Goal: Information Seeking & Learning: Learn about a topic

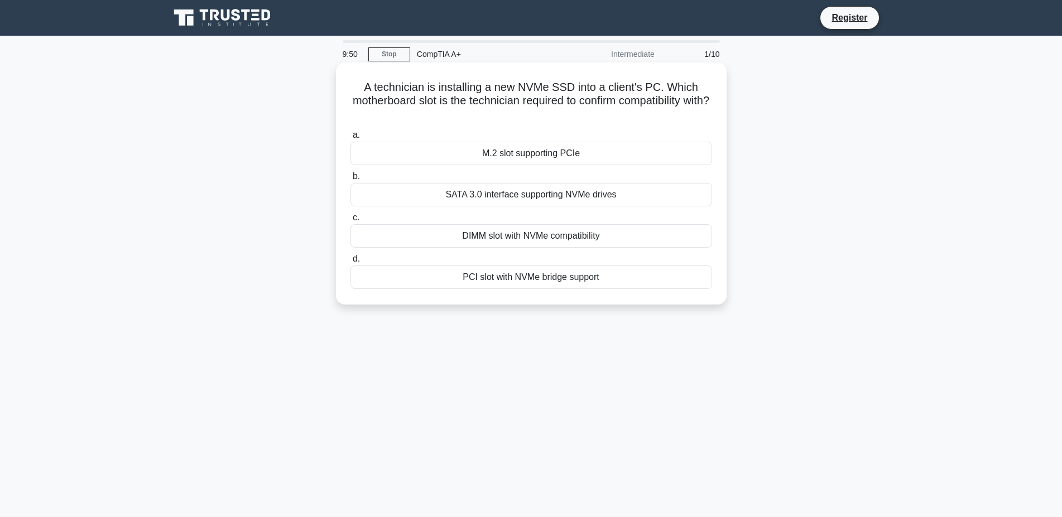
click at [442, 157] on div "M.2 slot supporting PCIe" at bounding box center [532, 153] width 362 height 23
click at [351, 139] on input "a. M.2 slot supporting PCIe" at bounding box center [351, 135] width 0 height 7
click at [439, 280] on div "Connect the buildings with fiber-optic cabling" at bounding box center [532, 277] width 362 height 23
click at [351, 263] on input "d. Connect the buildings with fiber-optic cabling" at bounding box center [351, 259] width 0 height 7
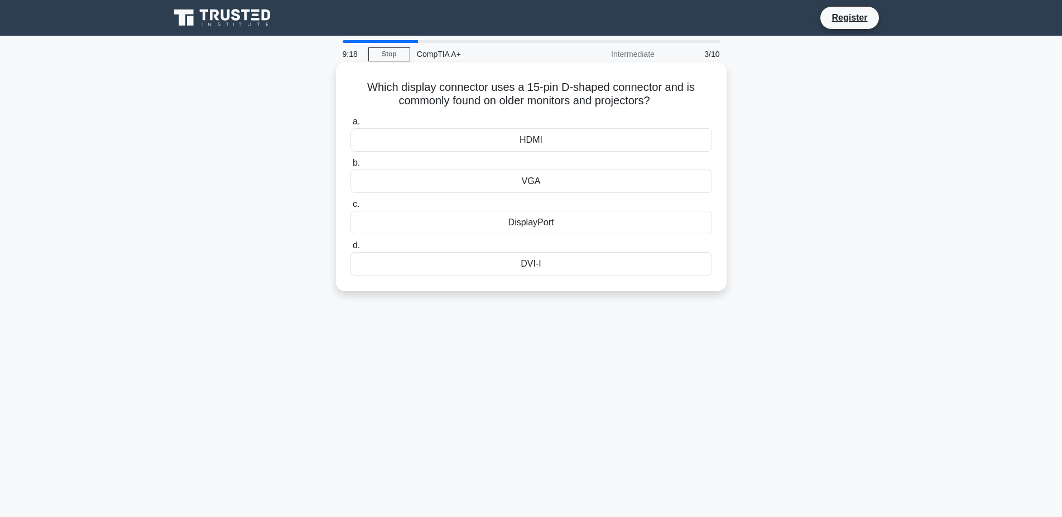
click at [519, 183] on div "VGA" at bounding box center [532, 181] width 362 height 23
click at [351, 167] on input "b. VGA" at bounding box center [351, 163] width 0 height 7
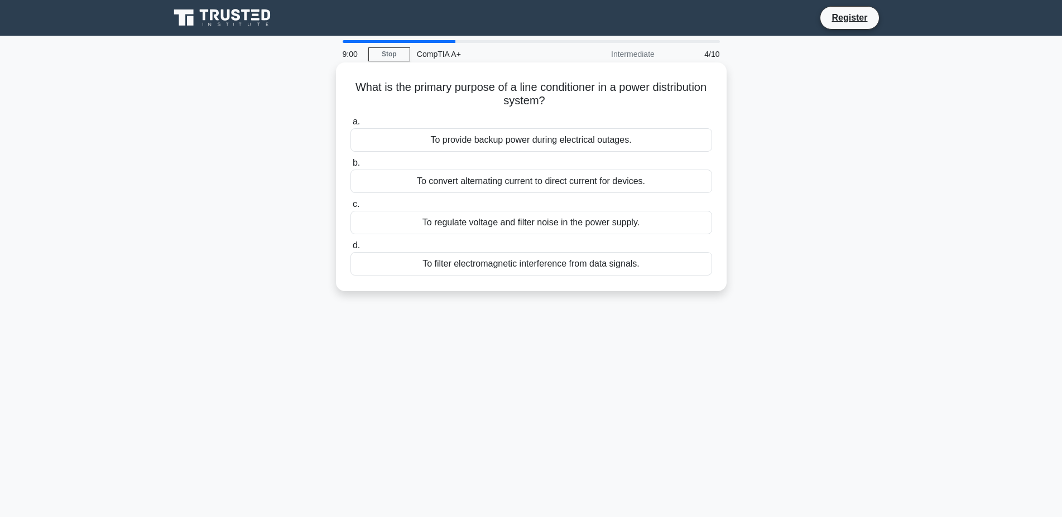
click at [460, 266] on div "To filter electromagnetic interference from data signals." at bounding box center [532, 263] width 362 height 23
click at [351, 249] on input "d. To filter electromagnetic interference from data signals." at bounding box center [351, 245] width 0 height 7
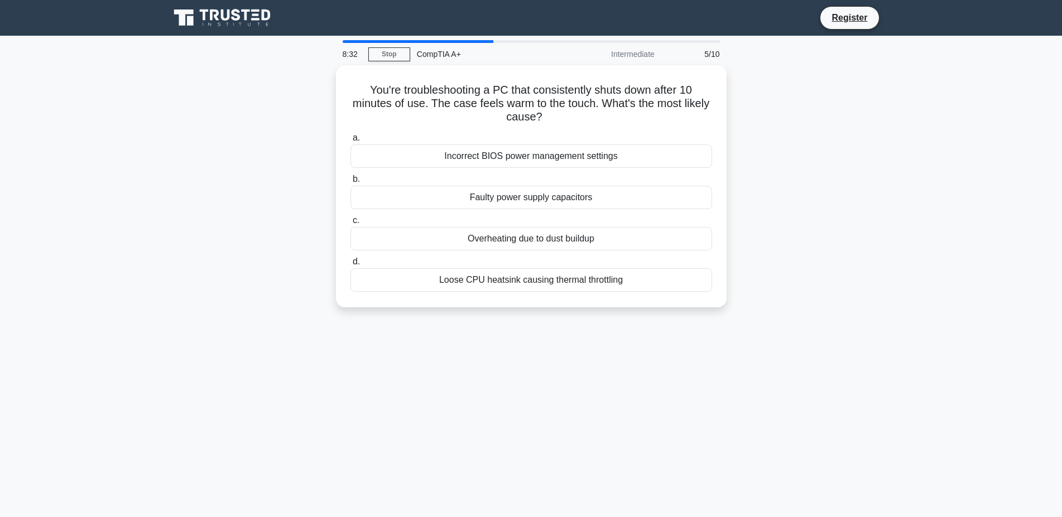
click at [532, 321] on div "You're troubleshooting a PC that consistently shuts down after 10 minutes of us…" at bounding box center [531, 193] width 737 height 256
click at [532, 282] on div "Loose CPU heatsink causing thermal throttling" at bounding box center [532, 277] width 362 height 23
click at [351, 263] on input "d. Loose CPU heatsink causing thermal throttling" at bounding box center [351, 259] width 0 height 7
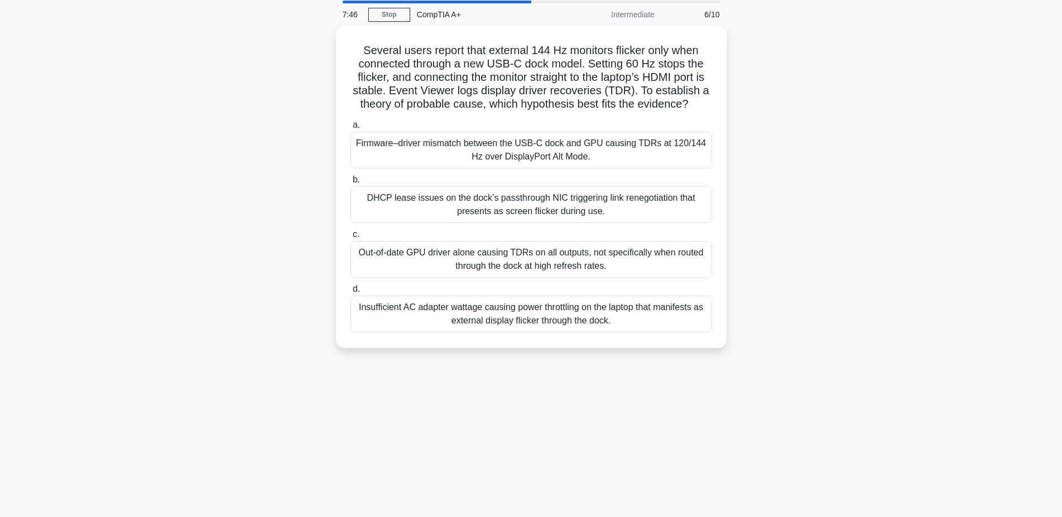
scroll to position [57, 0]
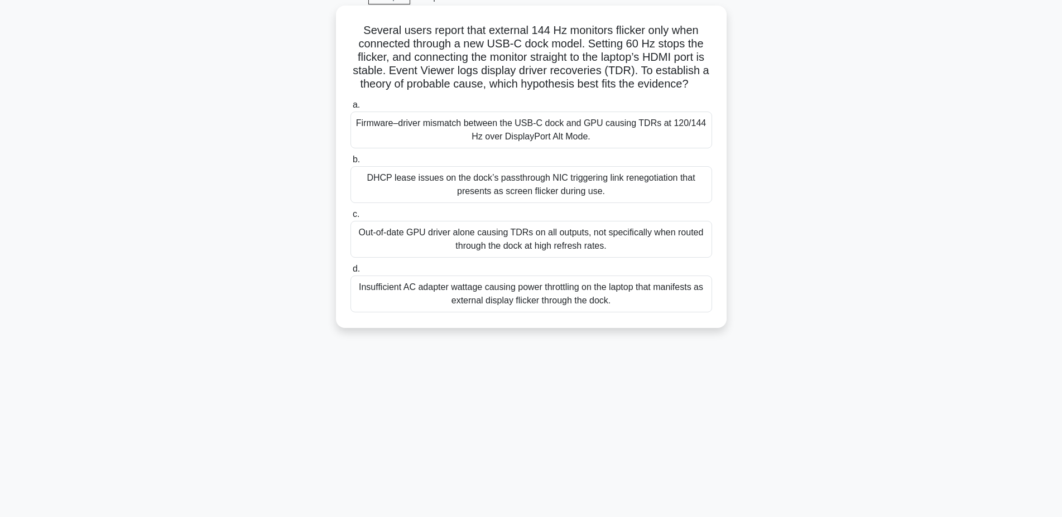
click at [607, 298] on div "Insufficient AC adapter wattage causing power throttling on the laptop that man…" at bounding box center [532, 294] width 362 height 37
click at [351, 273] on input "d. Insufficient AC adapter wattage causing power throttling on the laptop that …" at bounding box center [351, 269] width 0 height 7
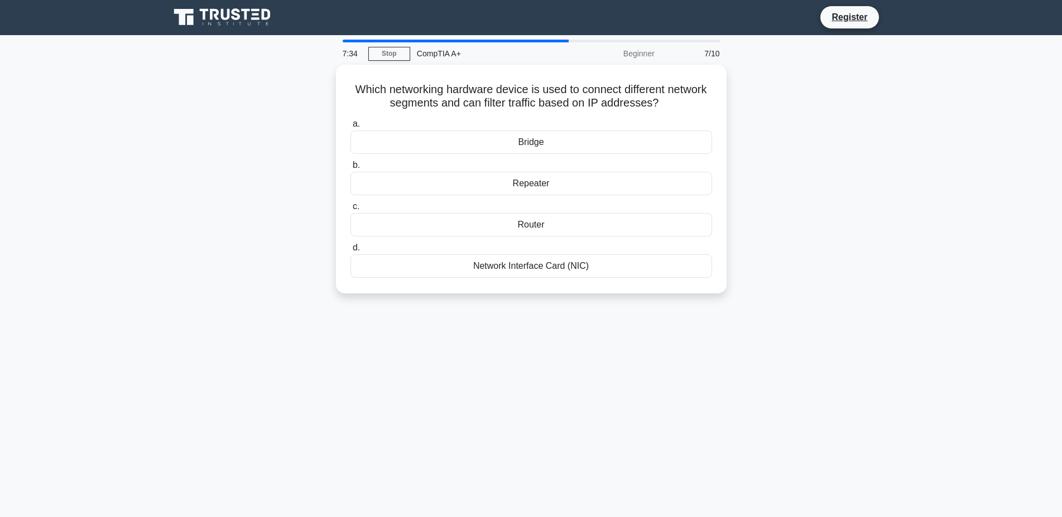
scroll to position [0, 0]
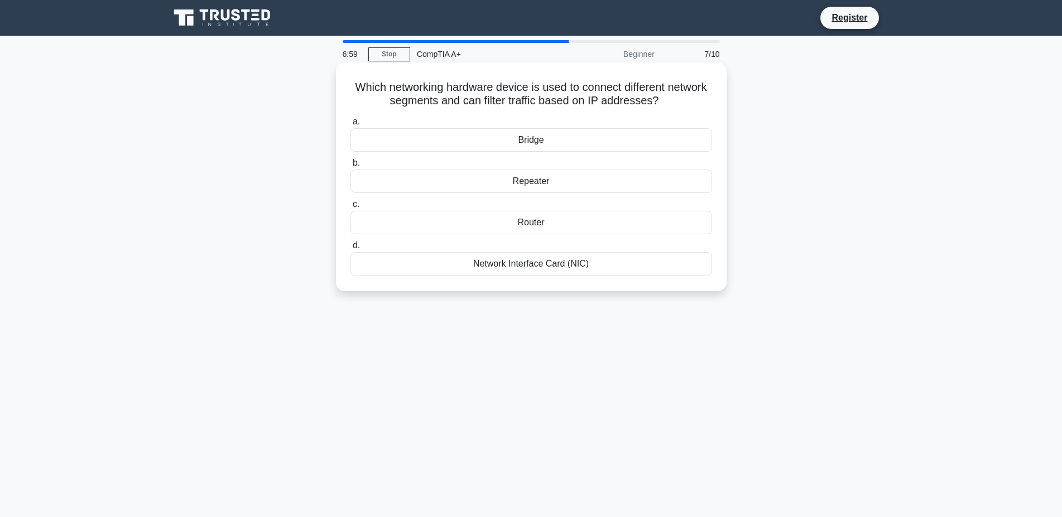
click at [541, 227] on div "Router" at bounding box center [532, 222] width 362 height 23
click at [351, 208] on input "c. Router" at bounding box center [351, 204] width 0 height 7
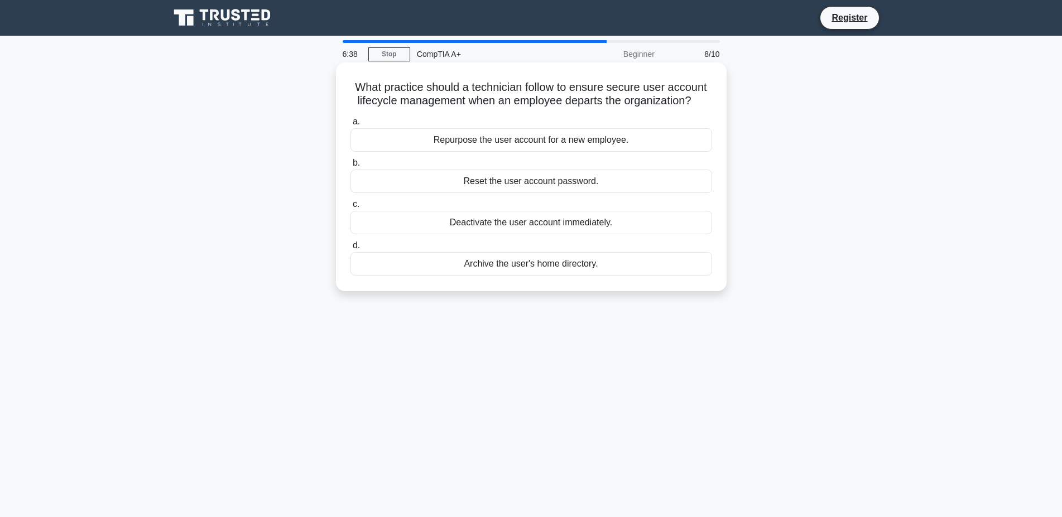
click at [612, 222] on div "Deactivate the user account immediately." at bounding box center [532, 222] width 362 height 23
click at [351, 208] on input "c. Deactivate the user account immediately." at bounding box center [351, 204] width 0 height 7
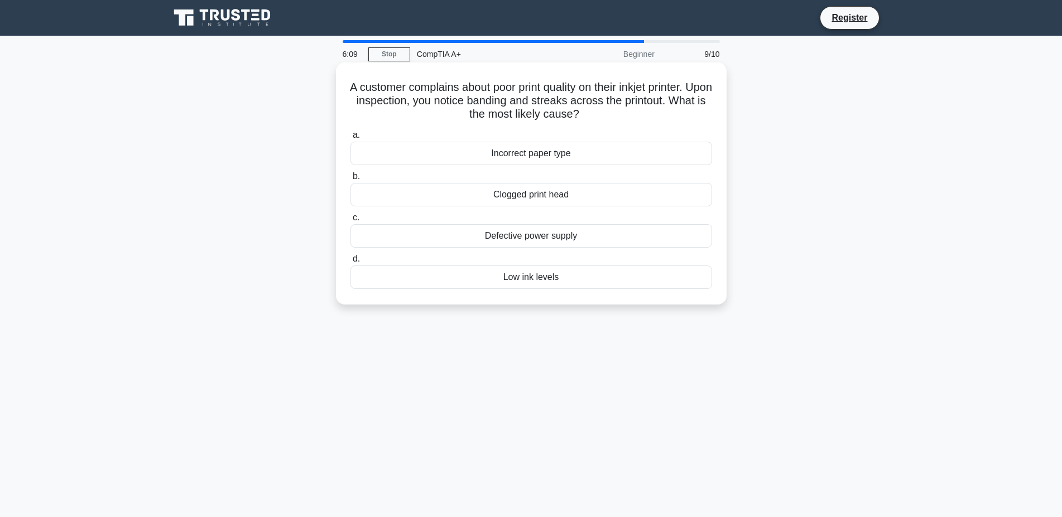
click at [661, 284] on div "Low ink levels" at bounding box center [532, 277] width 362 height 23
click at [351, 263] on input "d. Low ink levels" at bounding box center [351, 259] width 0 height 7
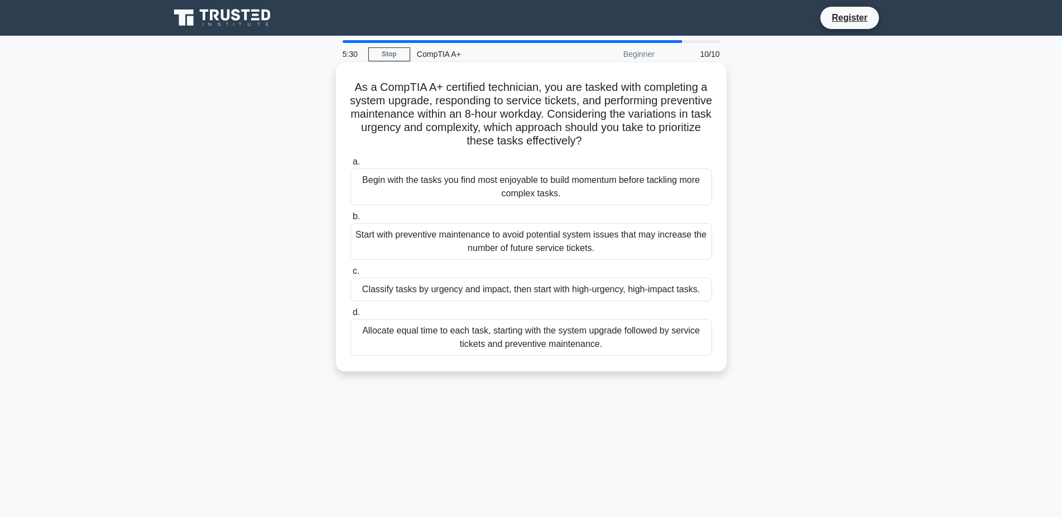
click at [695, 292] on div "Classify tasks by urgency and impact, then start with high-urgency, high-impact…" at bounding box center [532, 289] width 362 height 23
click at [351, 275] on input "c. Classify tasks by urgency and impact, then start with high-urgency, high-imp…" at bounding box center [351, 271] width 0 height 7
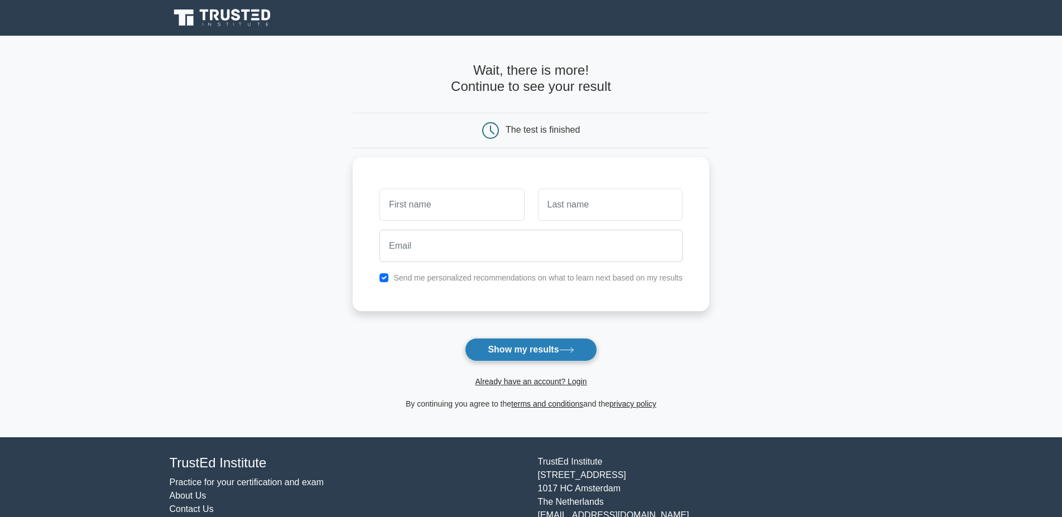
click at [576, 340] on button "Show my results" at bounding box center [531, 349] width 132 height 23
